Goal: Browse casually

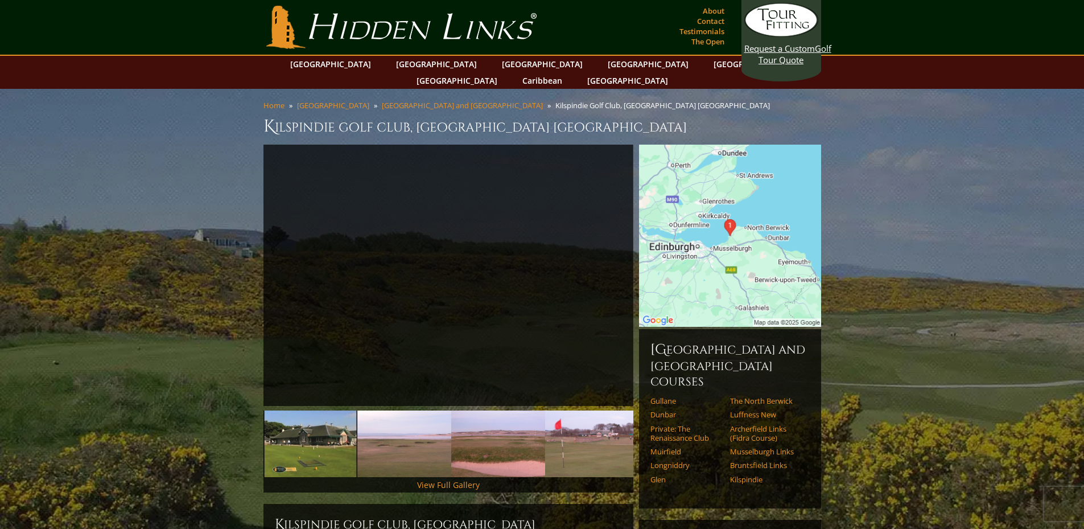
click at [728, 212] on img at bounding box center [730, 236] width 182 height 182
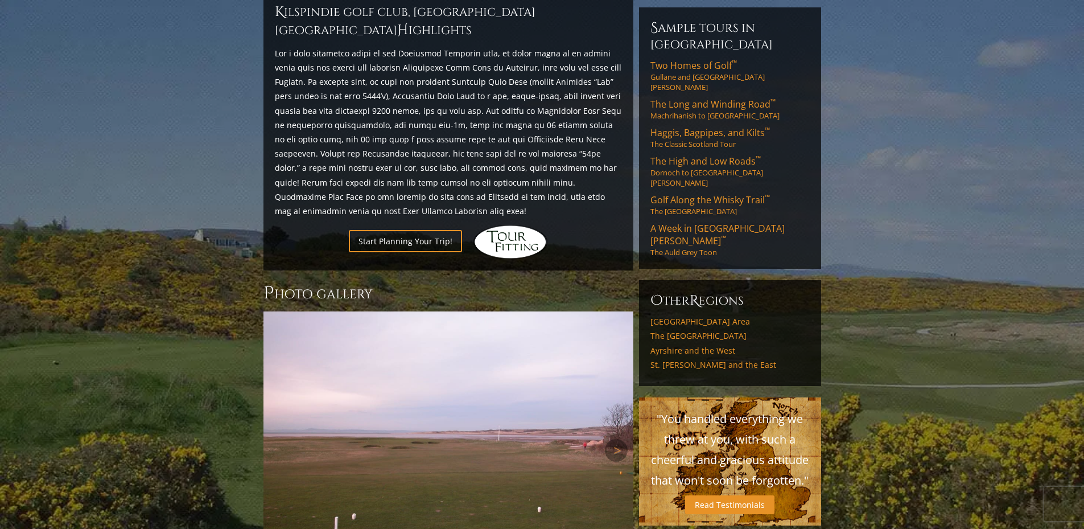
scroll to position [683, 0]
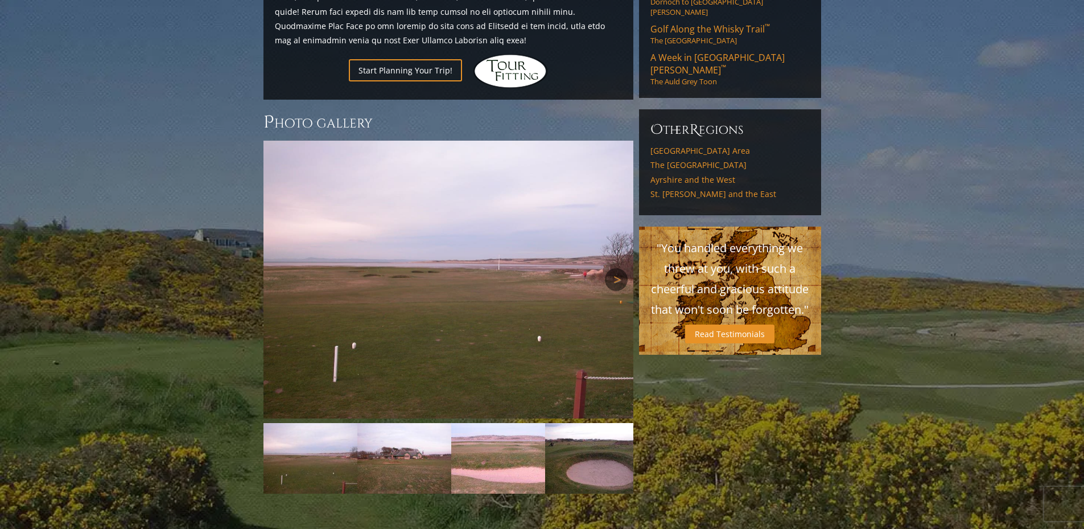
click at [619, 268] on link "Next" at bounding box center [616, 279] width 23 height 23
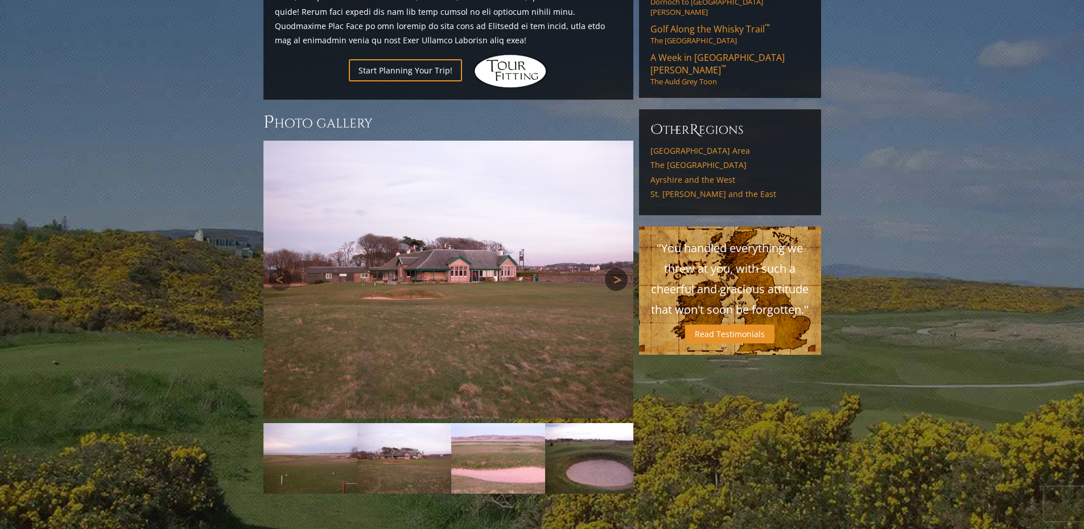
click at [619, 268] on link "Next" at bounding box center [616, 279] width 23 height 23
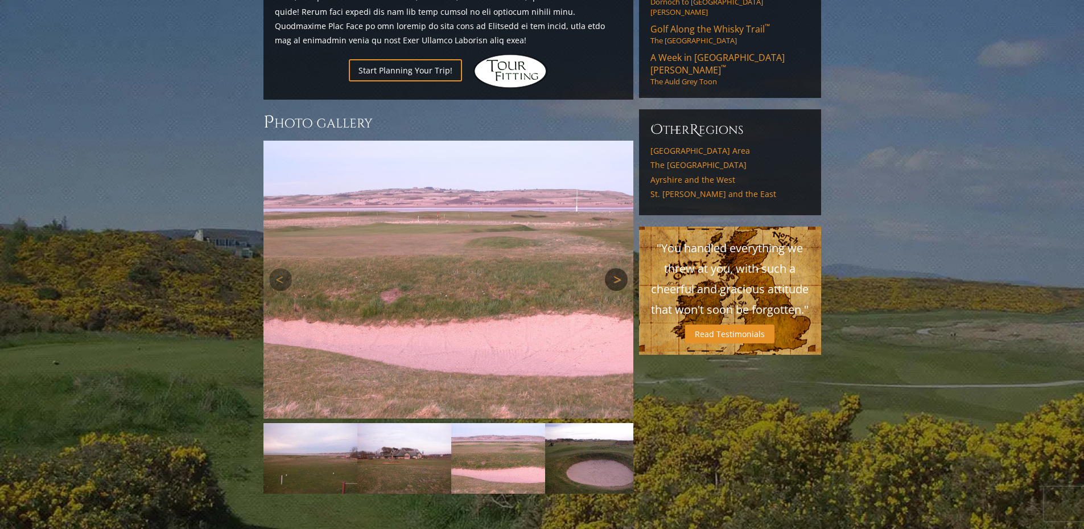
click at [619, 268] on link "Next" at bounding box center [616, 279] width 23 height 23
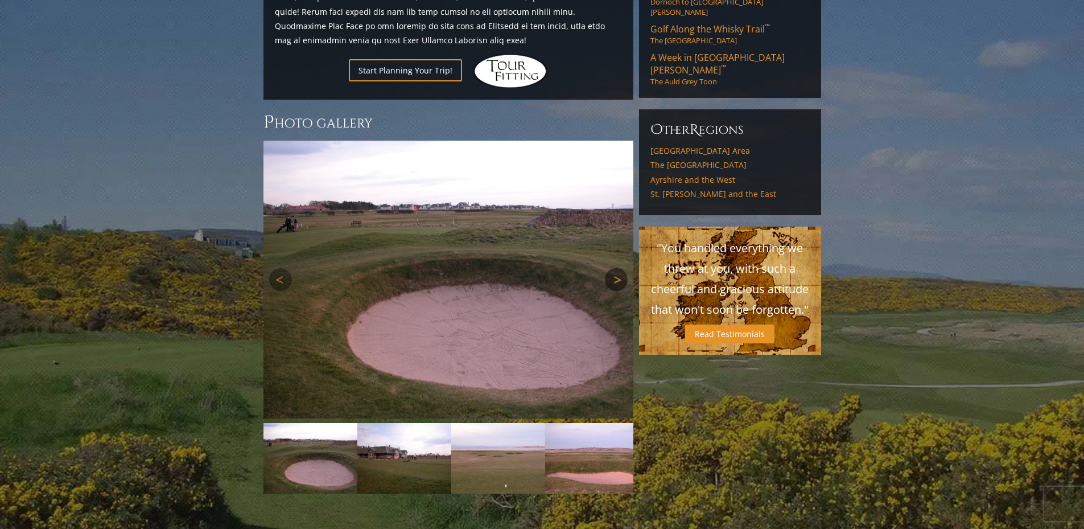
click at [619, 268] on link "Next" at bounding box center [616, 279] width 23 height 23
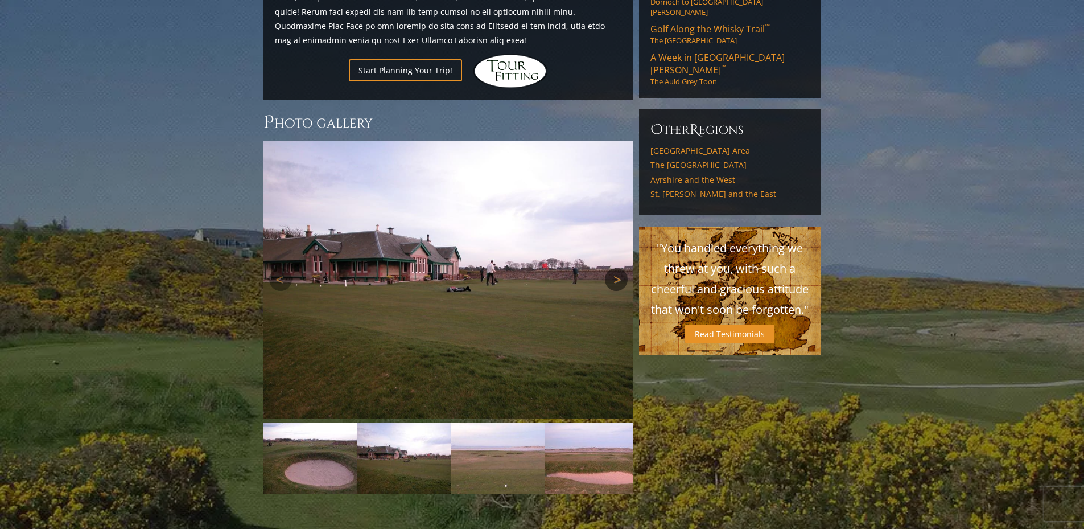
click at [619, 268] on link "Next" at bounding box center [616, 279] width 23 height 23
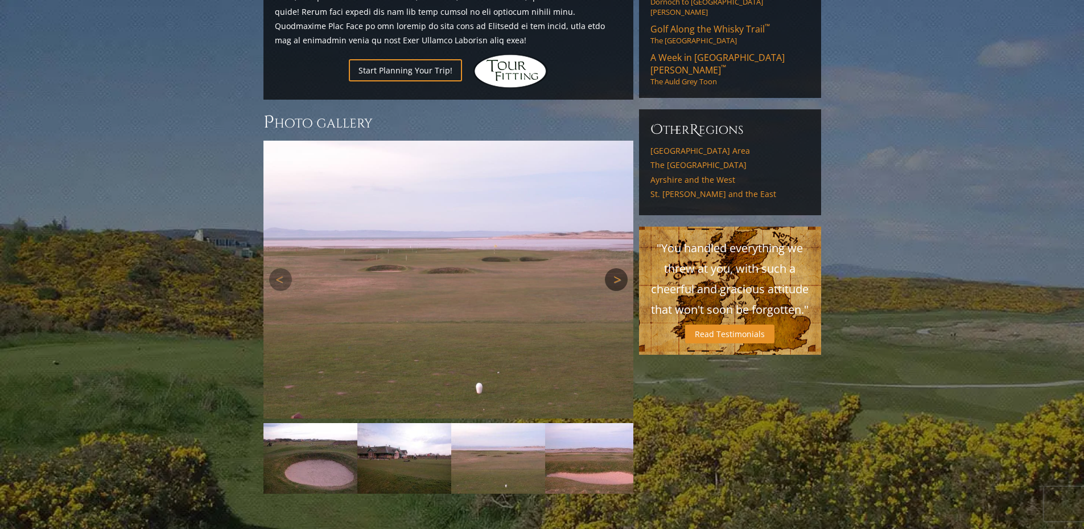
click at [619, 268] on link "Next" at bounding box center [616, 279] width 23 height 23
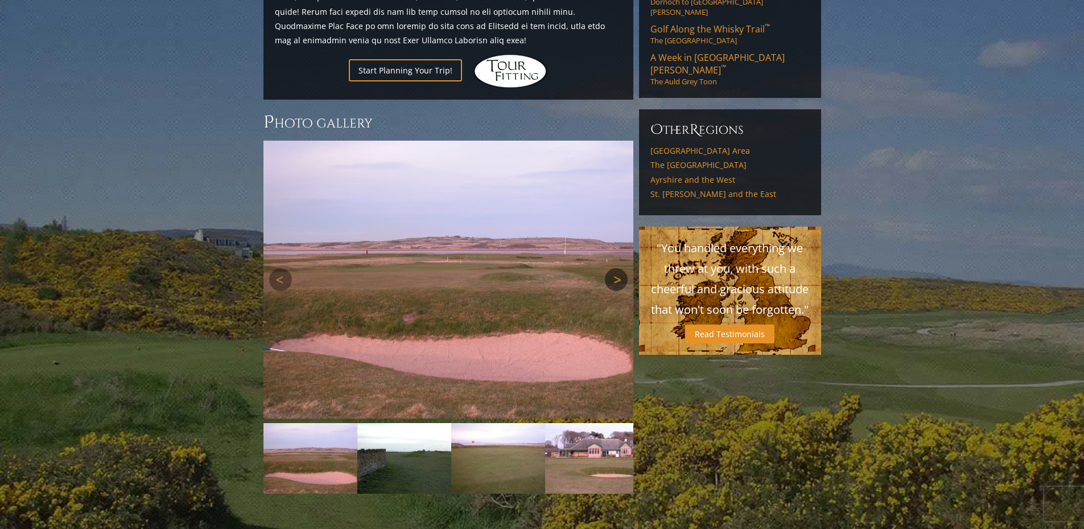
click at [619, 268] on link "Next" at bounding box center [616, 279] width 23 height 23
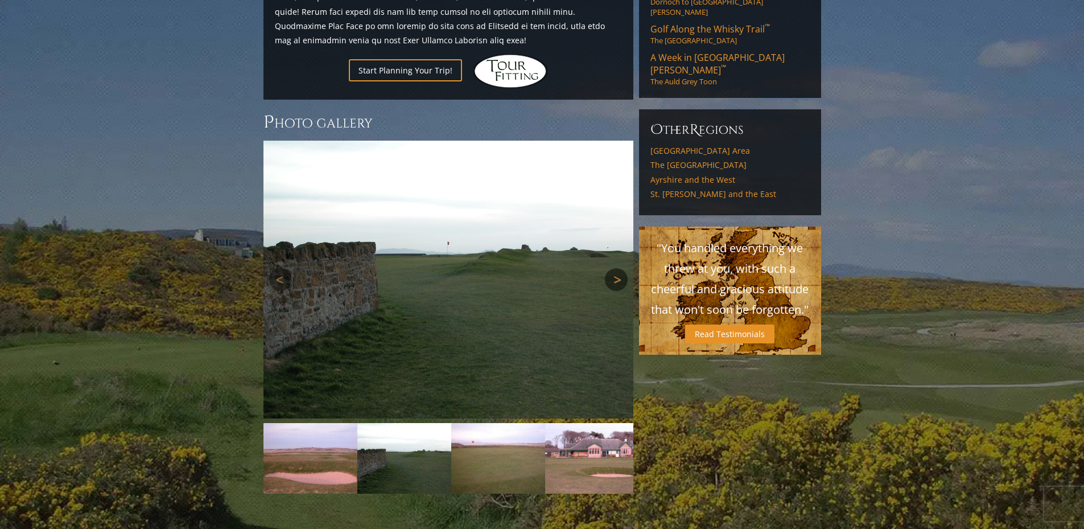
click at [619, 268] on link "Next" at bounding box center [616, 279] width 23 height 23
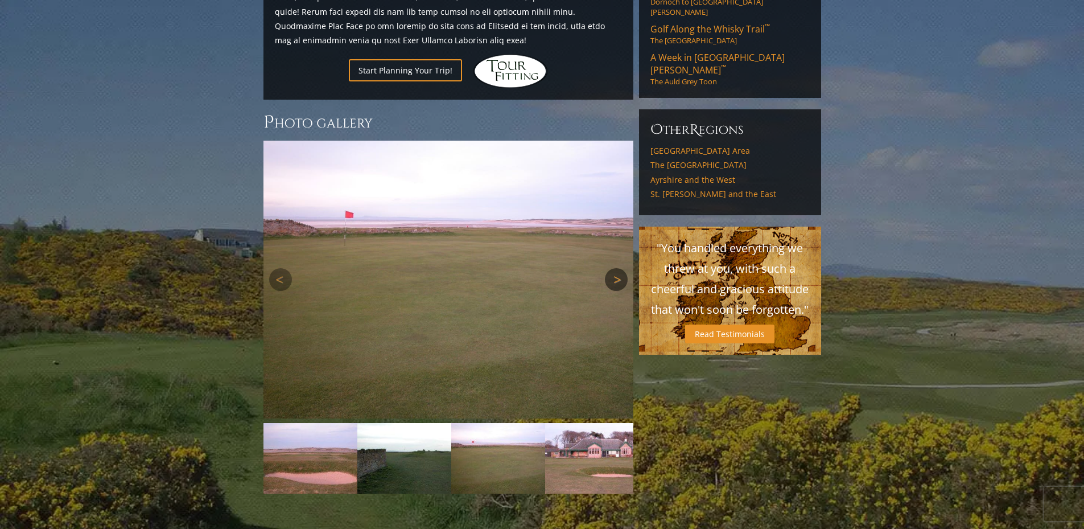
click at [619, 268] on link "Next" at bounding box center [616, 279] width 23 height 23
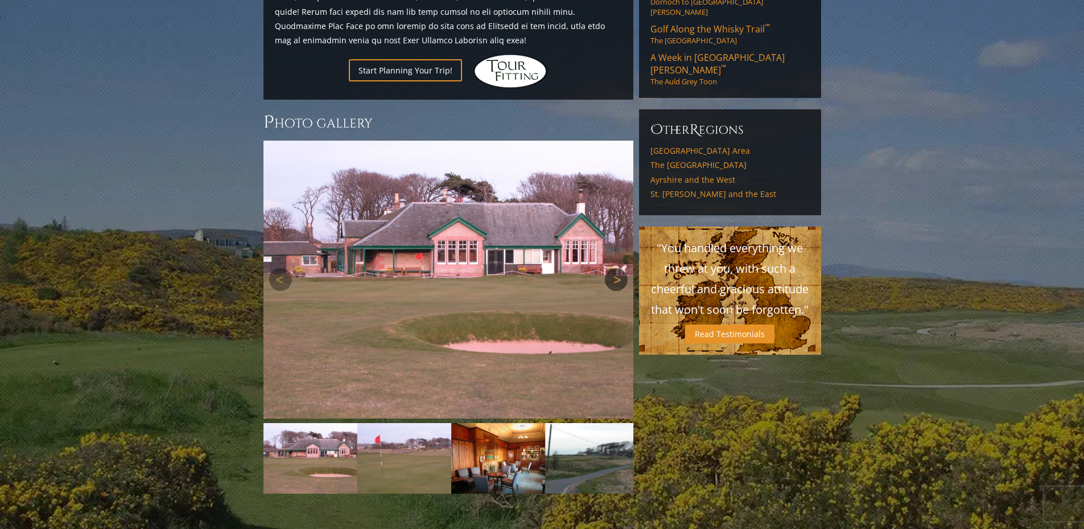
click at [619, 268] on link "Next" at bounding box center [616, 279] width 23 height 23
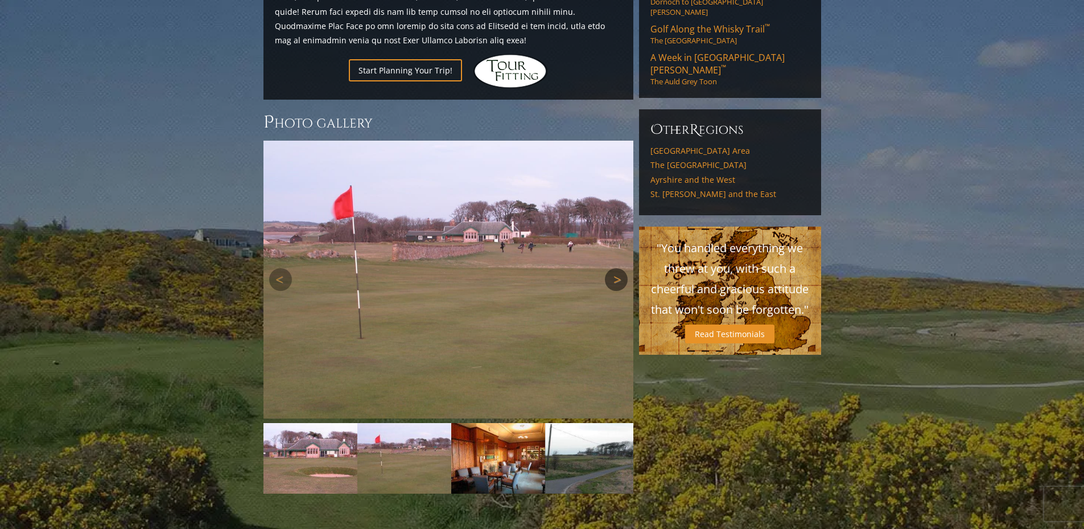
click at [617, 268] on link "Next" at bounding box center [616, 279] width 23 height 23
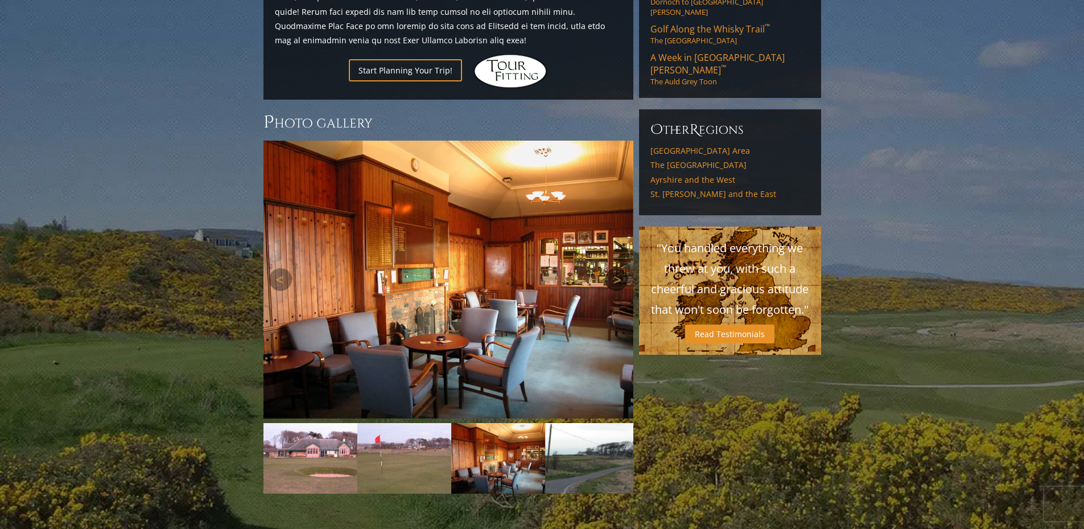
click at [617, 268] on link "Next" at bounding box center [616, 279] width 23 height 23
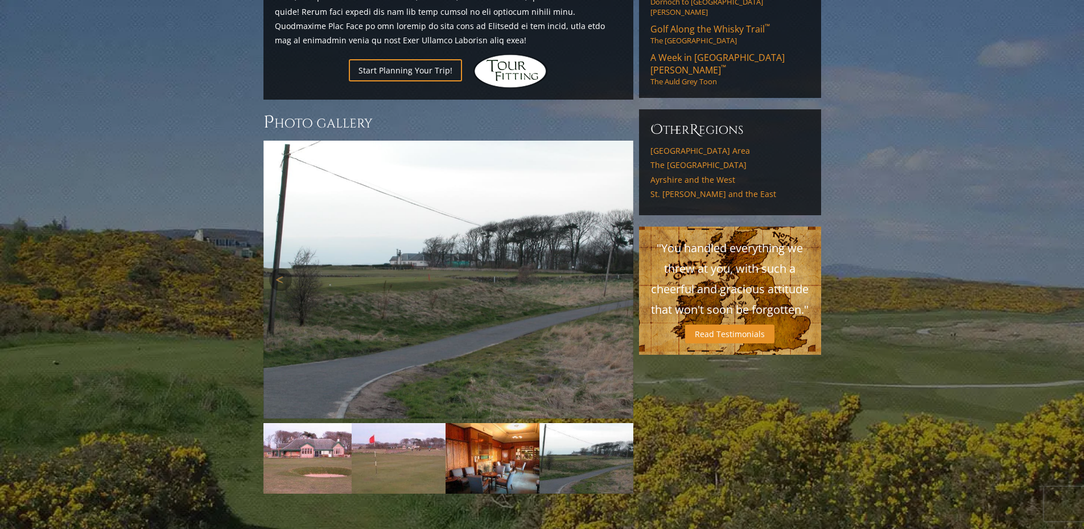
click at [617, 268] on link "Next" at bounding box center [616, 279] width 23 height 23
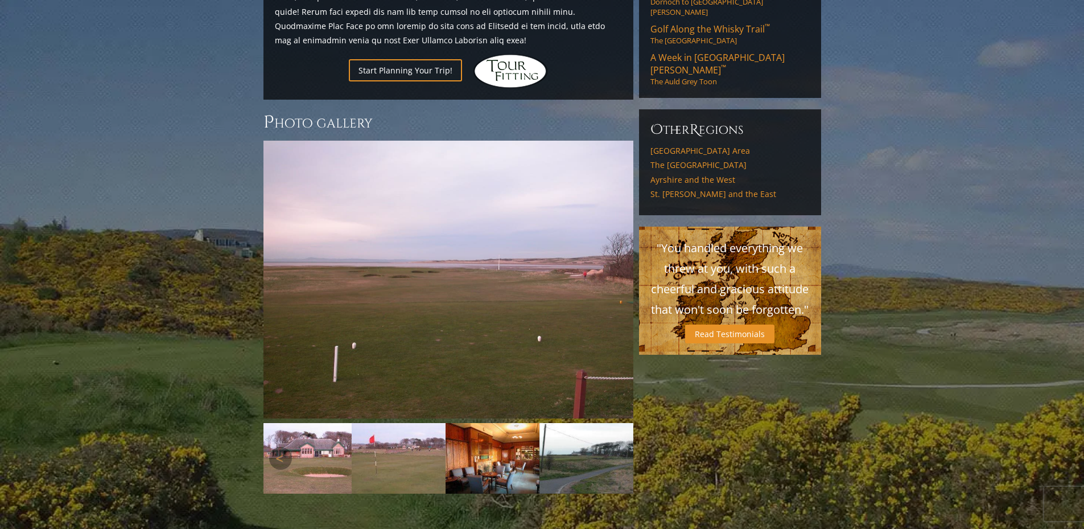
scroll to position [797, 0]
